Goal: Task Accomplishment & Management: Manage account settings

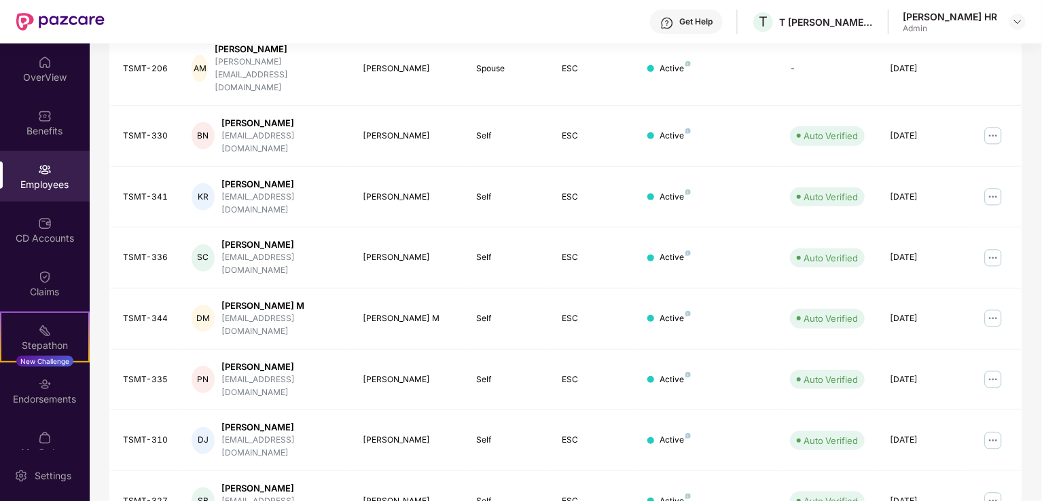
scroll to position [264, 0]
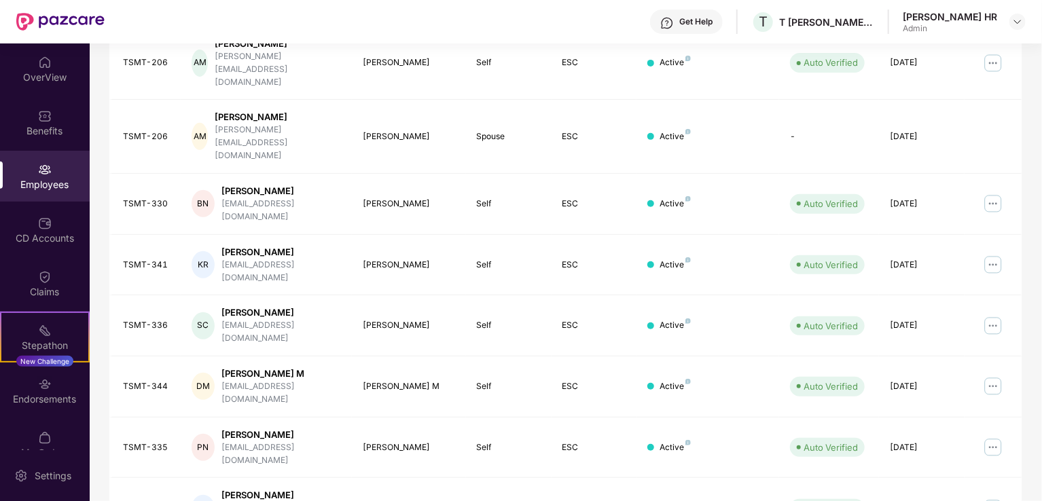
click at [69, 213] on div "CD Accounts" at bounding box center [45, 229] width 90 height 51
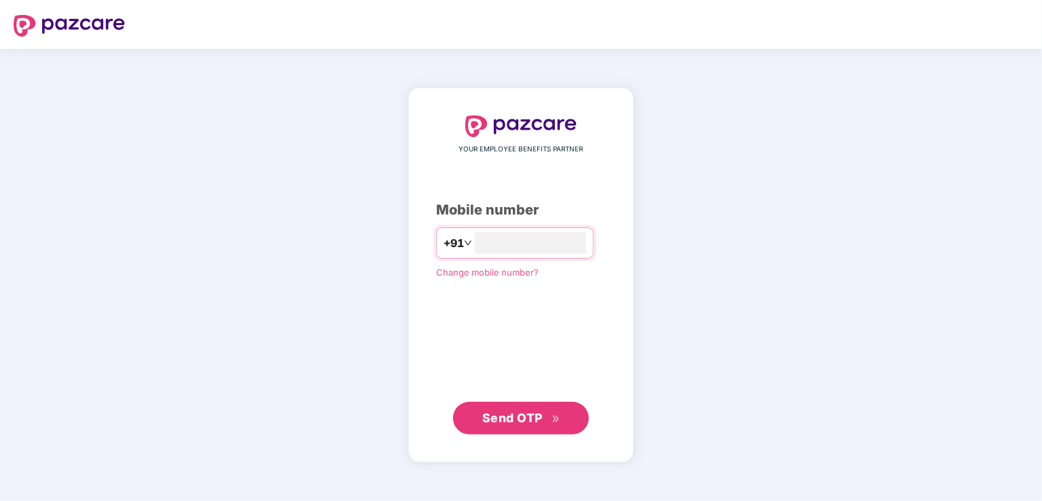
type input "**********"
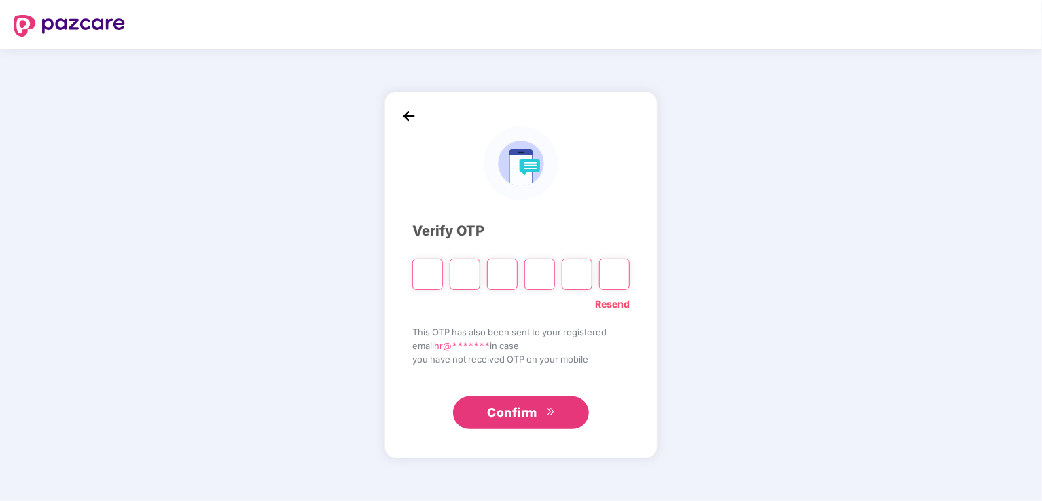
type input "*"
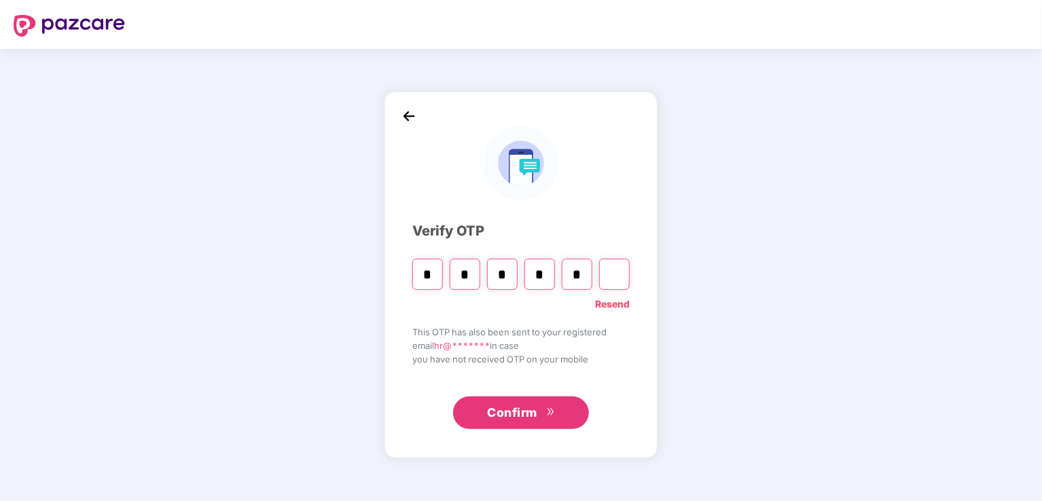
type input "*"
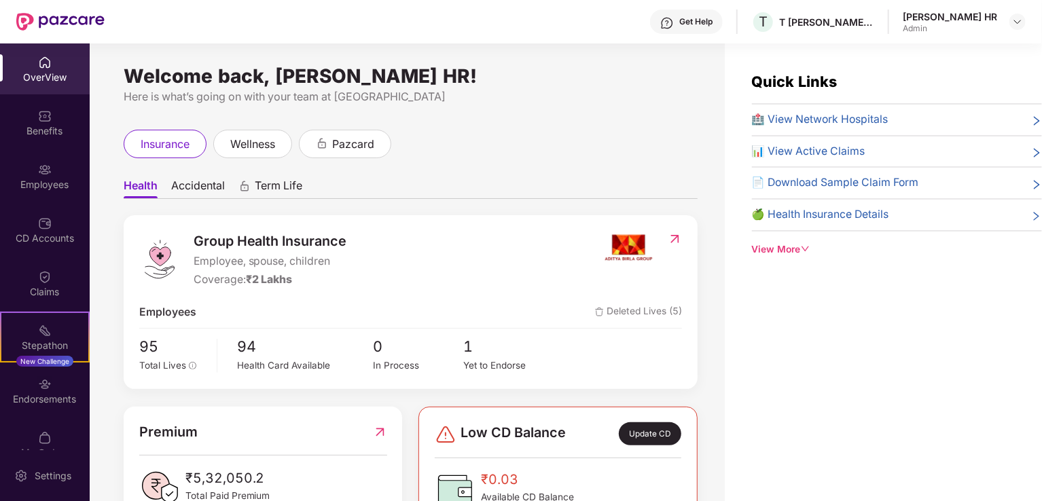
click at [68, 253] on div "CD Accounts" at bounding box center [45, 229] width 90 height 51
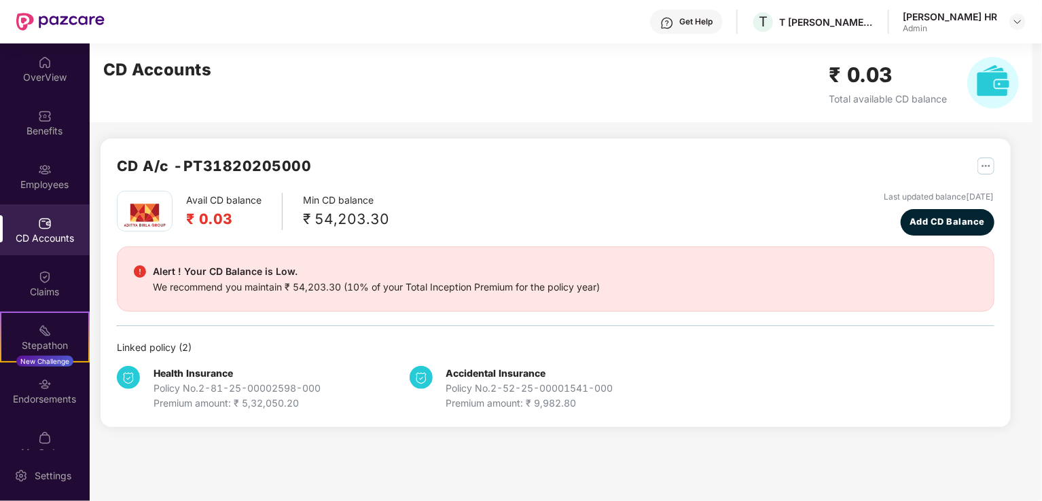
click at [46, 130] on div "Benefits" at bounding box center [45, 131] width 90 height 14
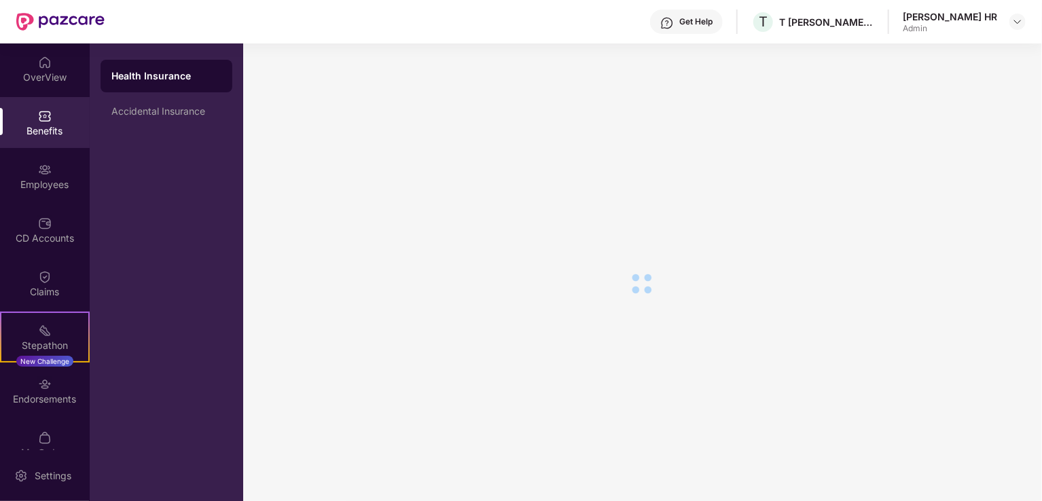
click at [38, 166] on img at bounding box center [45, 170] width 14 height 14
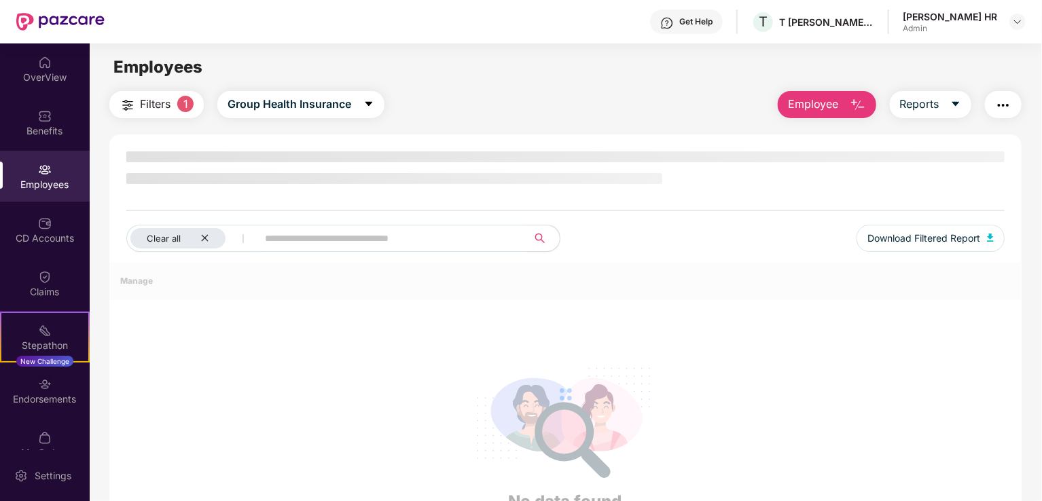
click at [50, 79] on div "OverView" at bounding box center [45, 78] width 90 height 14
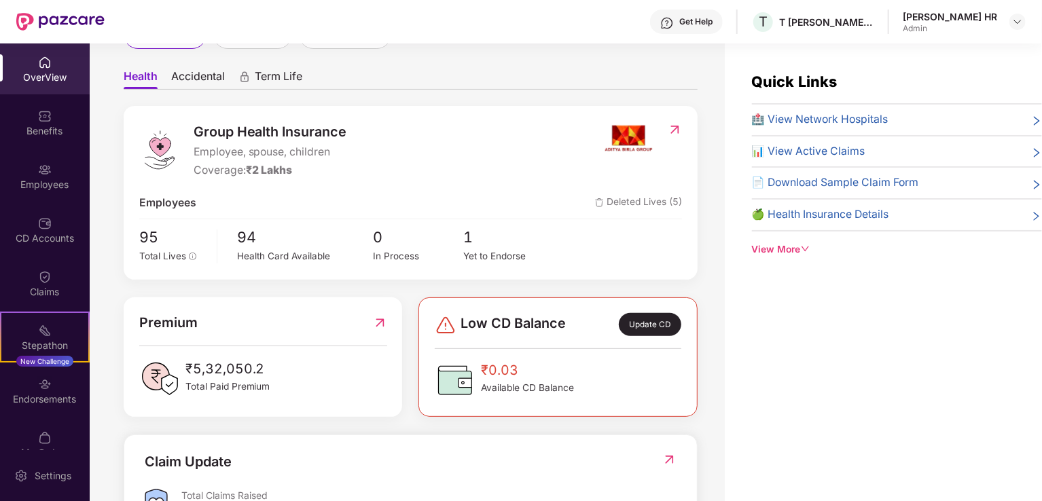
scroll to position [204, 0]
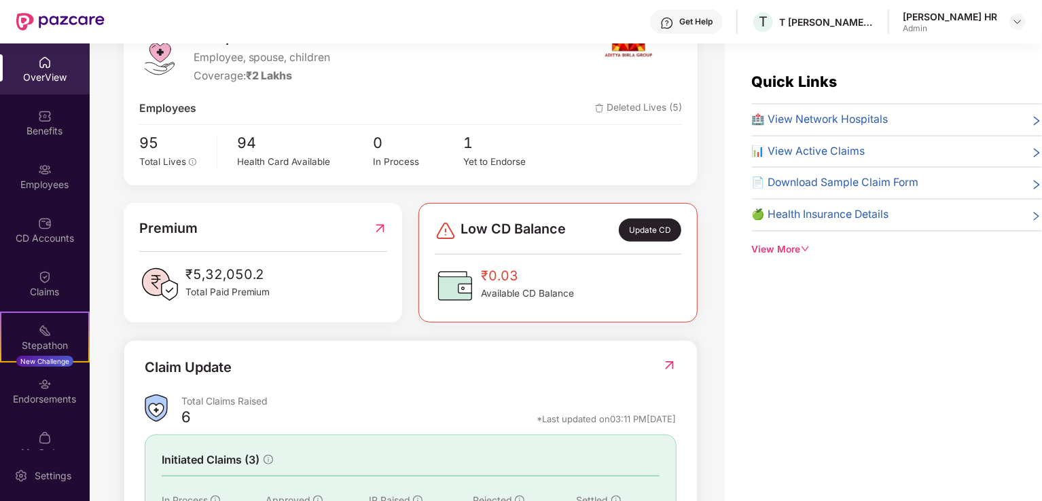
click at [658, 226] on div "Update CD" at bounding box center [650, 230] width 62 height 23
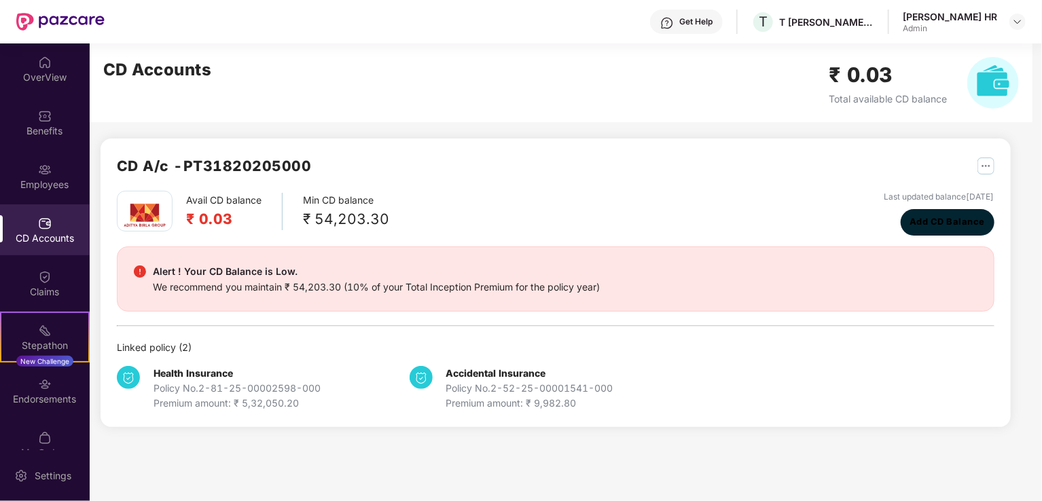
click at [965, 215] on span "Add CD Balance" at bounding box center [947, 222] width 75 height 14
